Goal: Task Accomplishment & Management: Manage account settings

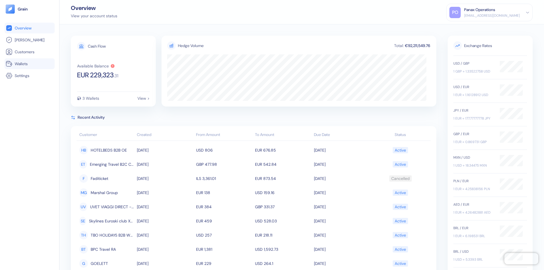
click at [29, 64] on link "Wallets" at bounding box center [30, 63] width 48 height 7
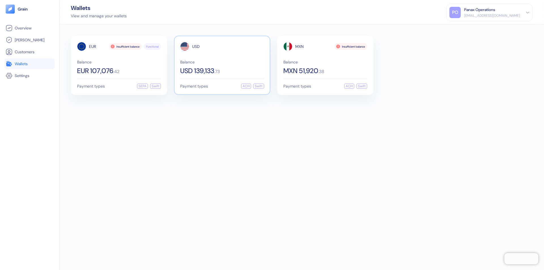
click at [196, 46] on span "USD" at bounding box center [196, 47] width 8 height 4
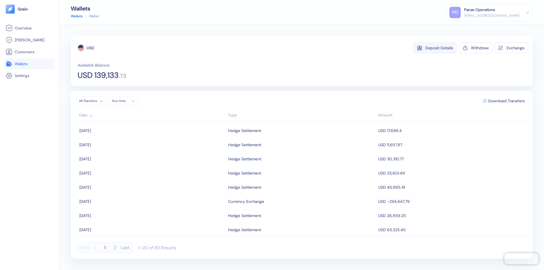
click at [439, 48] on div "Deposit Details" at bounding box center [439, 48] width 28 height 4
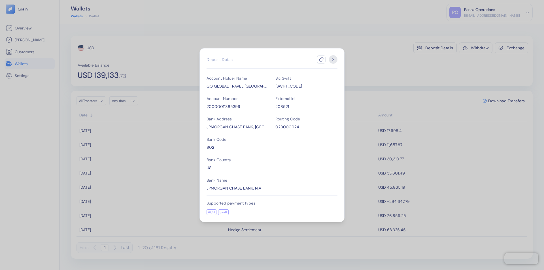
click at [321, 60] on icon "button" at bounding box center [321, 59] width 5 height 5
click at [333, 60] on icon "button" at bounding box center [334, 59] width 2 height 2
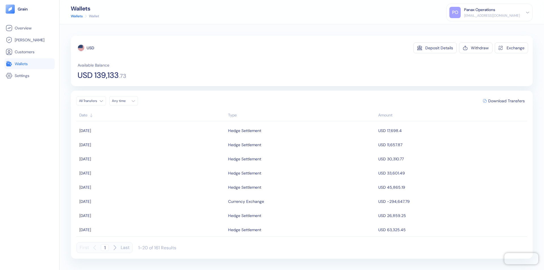
click at [125, 101] on div "Any time" at bounding box center [120, 101] width 17 height 5
click at [138, 138] on button "9" at bounding box center [138, 138] width 7 height 7
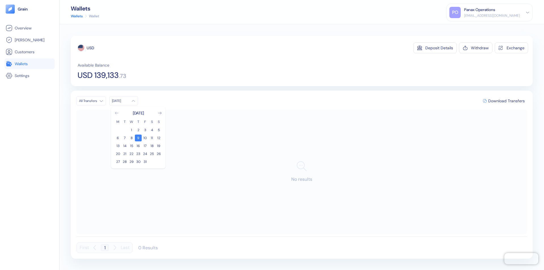
click at [117, 113] on icon "Go to previous month" at bounding box center [116, 113] width 3 height 2
click at [125, 138] on button "9" at bounding box center [124, 138] width 7 height 7
click at [90, 48] on div "USD" at bounding box center [90, 48] width 7 height 6
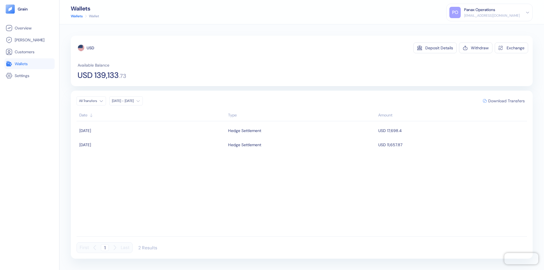
click at [507, 101] on span "Download Transfers" at bounding box center [506, 101] width 37 height 4
click at [29, 64] on link "Wallets" at bounding box center [30, 63] width 48 height 7
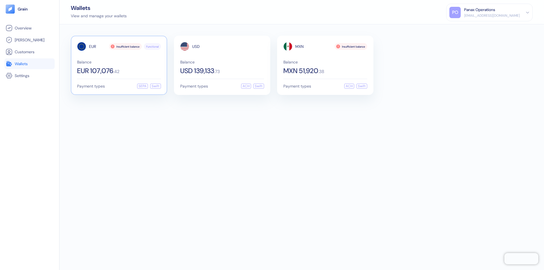
click at [92, 46] on span "EUR" at bounding box center [92, 47] width 7 height 4
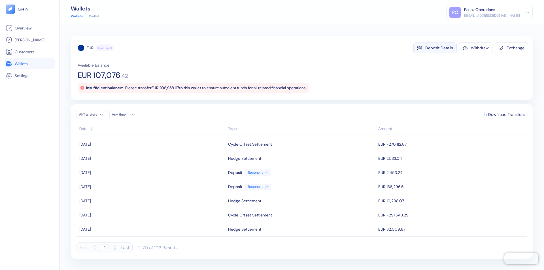
click at [439, 48] on div "Deposit Details" at bounding box center [439, 48] width 28 height 4
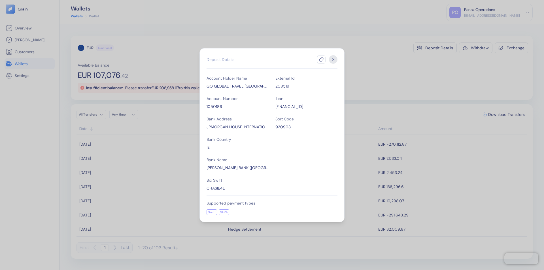
click at [321, 60] on icon "button" at bounding box center [321, 59] width 5 height 5
click at [333, 60] on icon "button" at bounding box center [334, 59] width 2 height 2
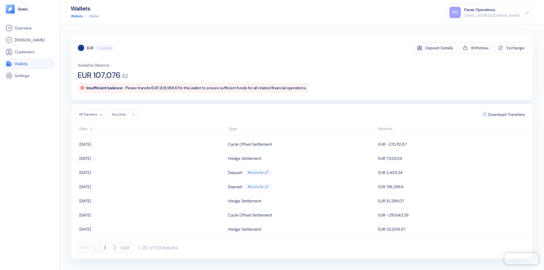
click at [125, 115] on div "Any time" at bounding box center [120, 114] width 17 height 5
click at [138, 152] on button "9" at bounding box center [138, 151] width 7 height 7
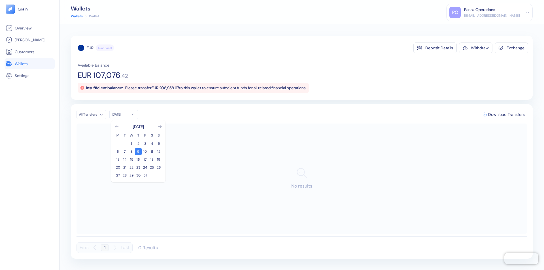
click at [117, 127] on icon "Go to previous month" at bounding box center [116, 127] width 3 height 2
click at [125, 152] on button "9" at bounding box center [124, 151] width 7 height 7
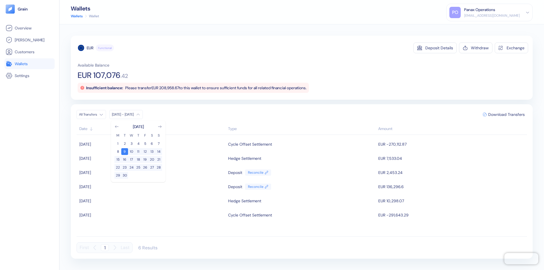
click at [90, 48] on div "EUR" at bounding box center [90, 48] width 7 height 6
click at [507, 115] on span "Download Transfers" at bounding box center [506, 115] width 37 height 4
click at [29, 64] on link "Wallets" at bounding box center [30, 63] width 48 height 7
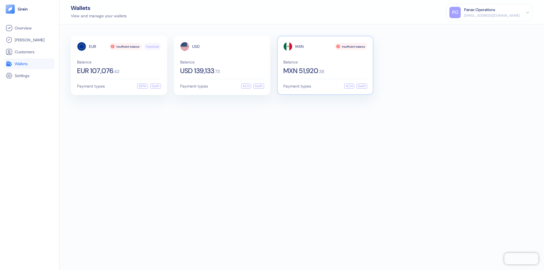
click at [300, 46] on span "MXN" at bounding box center [299, 47] width 9 height 4
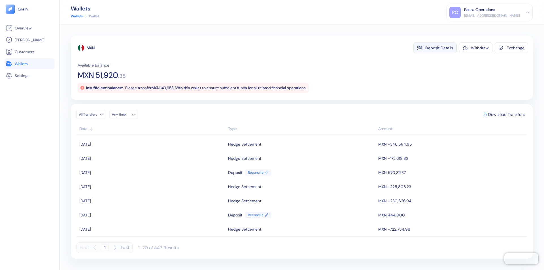
click at [439, 48] on div "Deposit Details" at bounding box center [439, 48] width 28 height 4
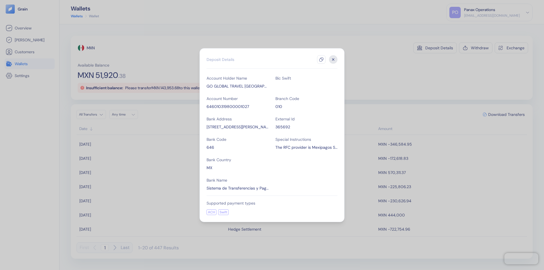
click at [321, 60] on icon "button" at bounding box center [321, 59] width 5 height 5
click at [333, 60] on icon "button" at bounding box center [334, 59] width 2 height 2
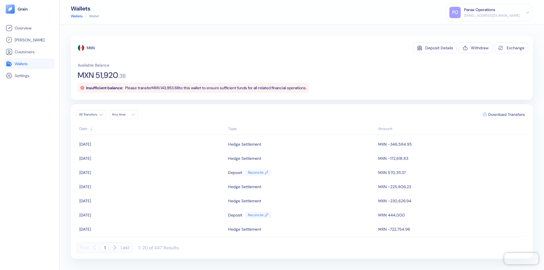
click at [125, 115] on div "Any time" at bounding box center [120, 114] width 17 height 5
click at [138, 152] on button "9" at bounding box center [138, 151] width 7 height 7
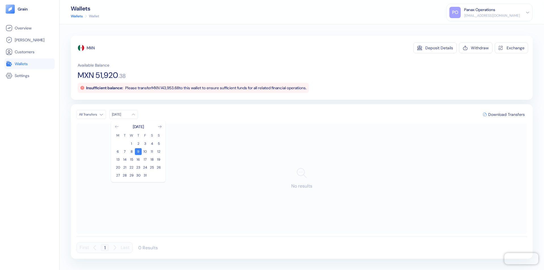
click at [117, 127] on icon "Go to previous month" at bounding box center [116, 127] width 3 height 2
click at [125, 152] on button "9" at bounding box center [124, 151] width 7 height 7
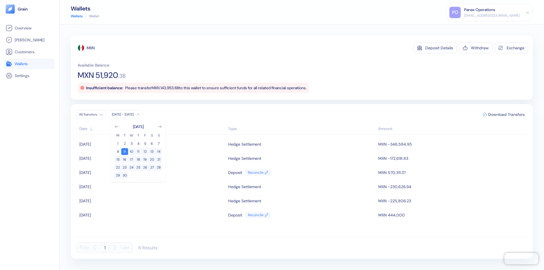
click at [91, 48] on div "MXN" at bounding box center [91, 48] width 8 height 6
click at [507, 115] on span "Download Transfers" at bounding box center [506, 115] width 37 height 4
click at [495, 12] on div "Panax Operations" at bounding box center [479, 10] width 31 height 6
click at [473, 28] on div "Sign Out" at bounding box center [465, 28] width 16 height 6
